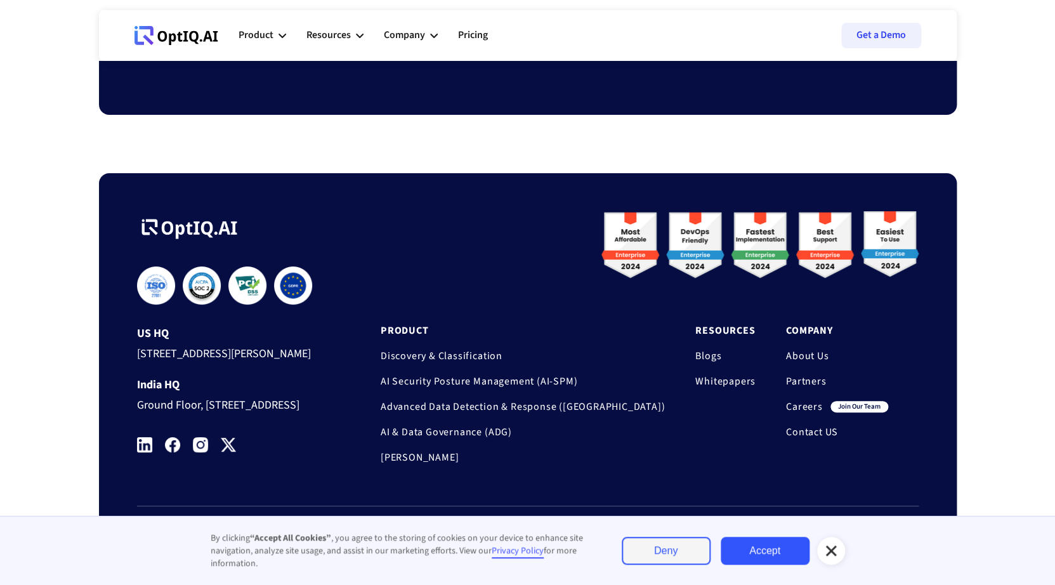
scroll to position [4170, 0]
click at [803, 400] on link "Careers" at bounding box center [804, 406] width 37 height 13
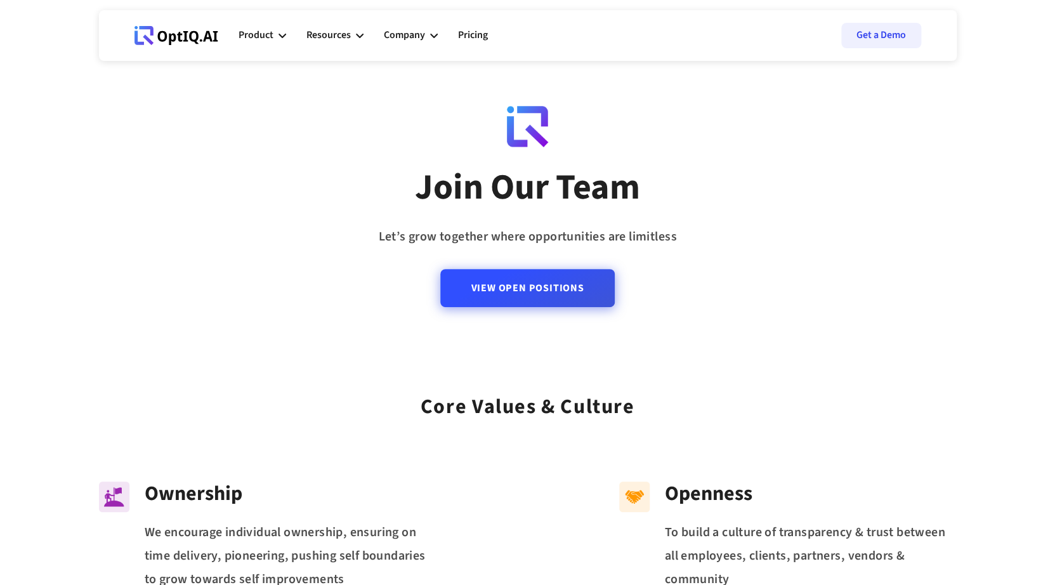
click at [592, 302] on link "View Open Positions" at bounding box center [527, 288] width 174 height 38
click at [502, 276] on link "View Open Positions" at bounding box center [527, 288] width 174 height 38
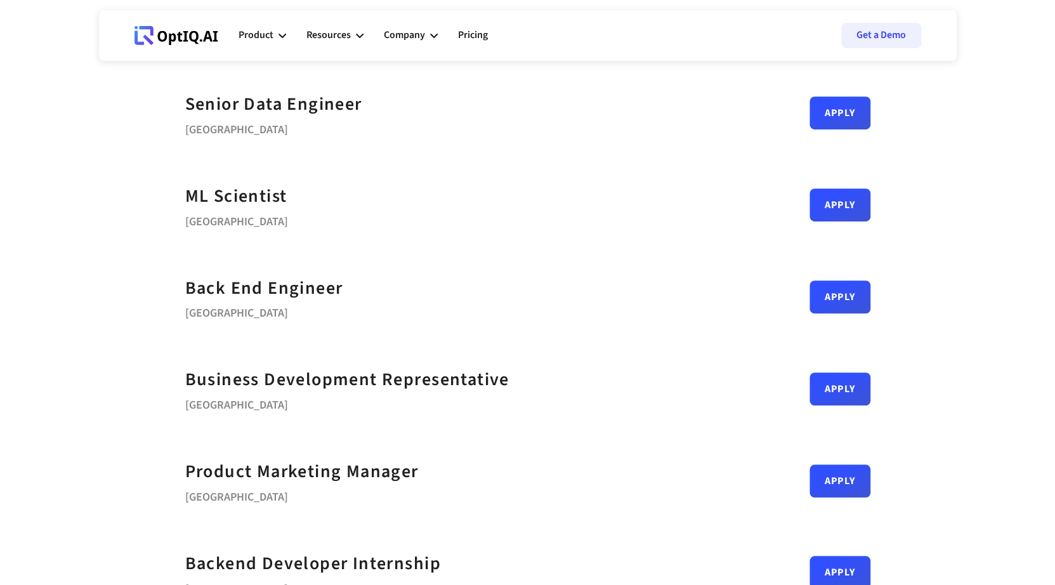
scroll to position [258, 0]
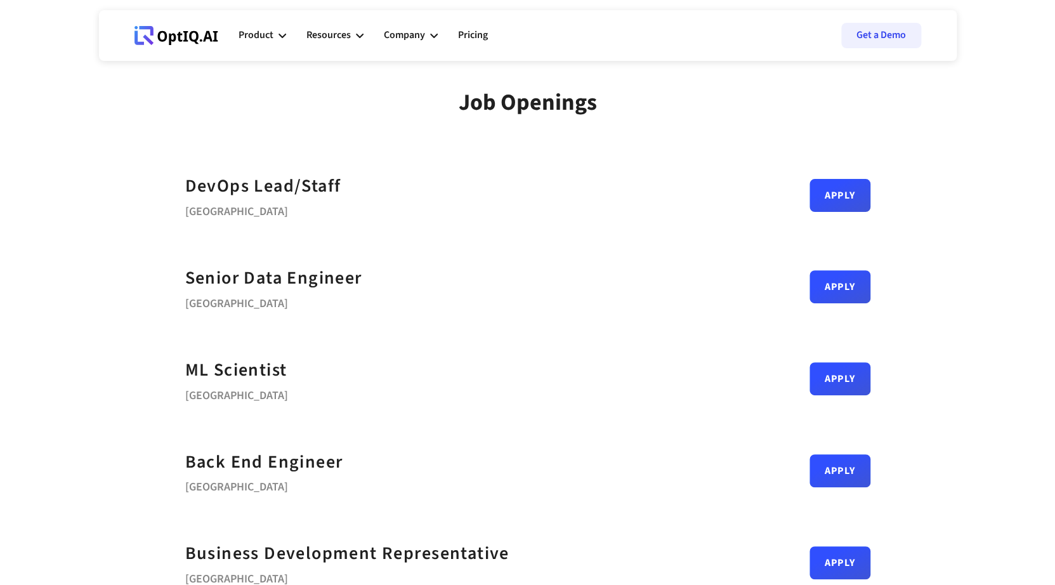
scroll to position [48, 0]
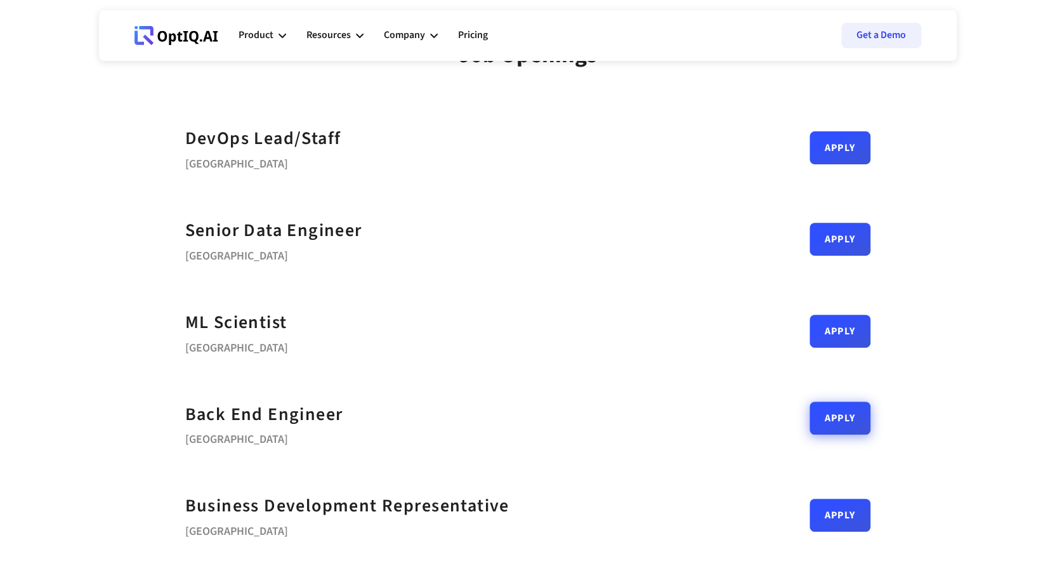
click at [834, 419] on link "Apply" at bounding box center [839, 418] width 61 height 33
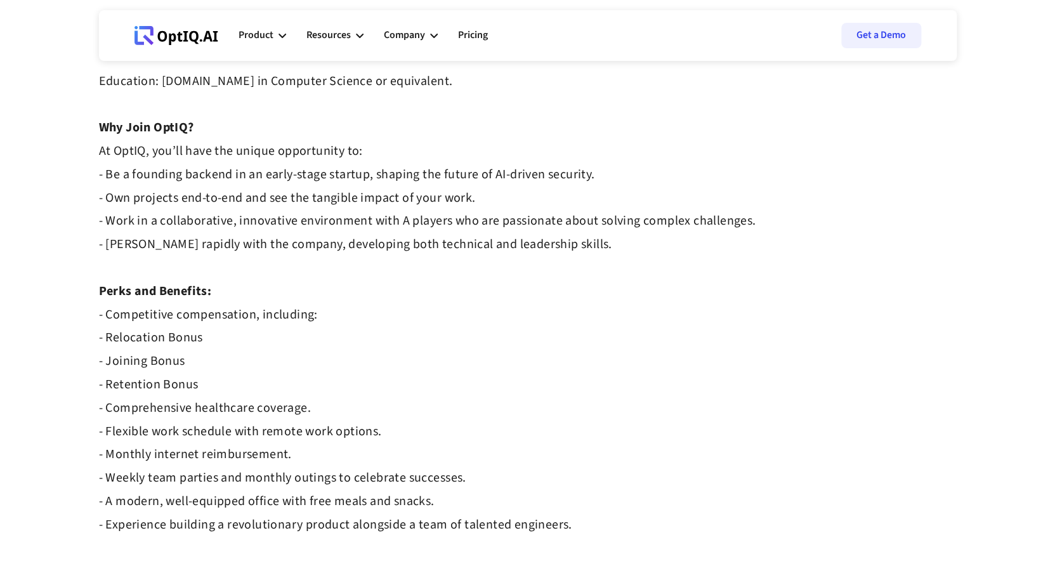
scroll to position [1520, 0]
